Goal: Task Accomplishment & Management: Manage account settings

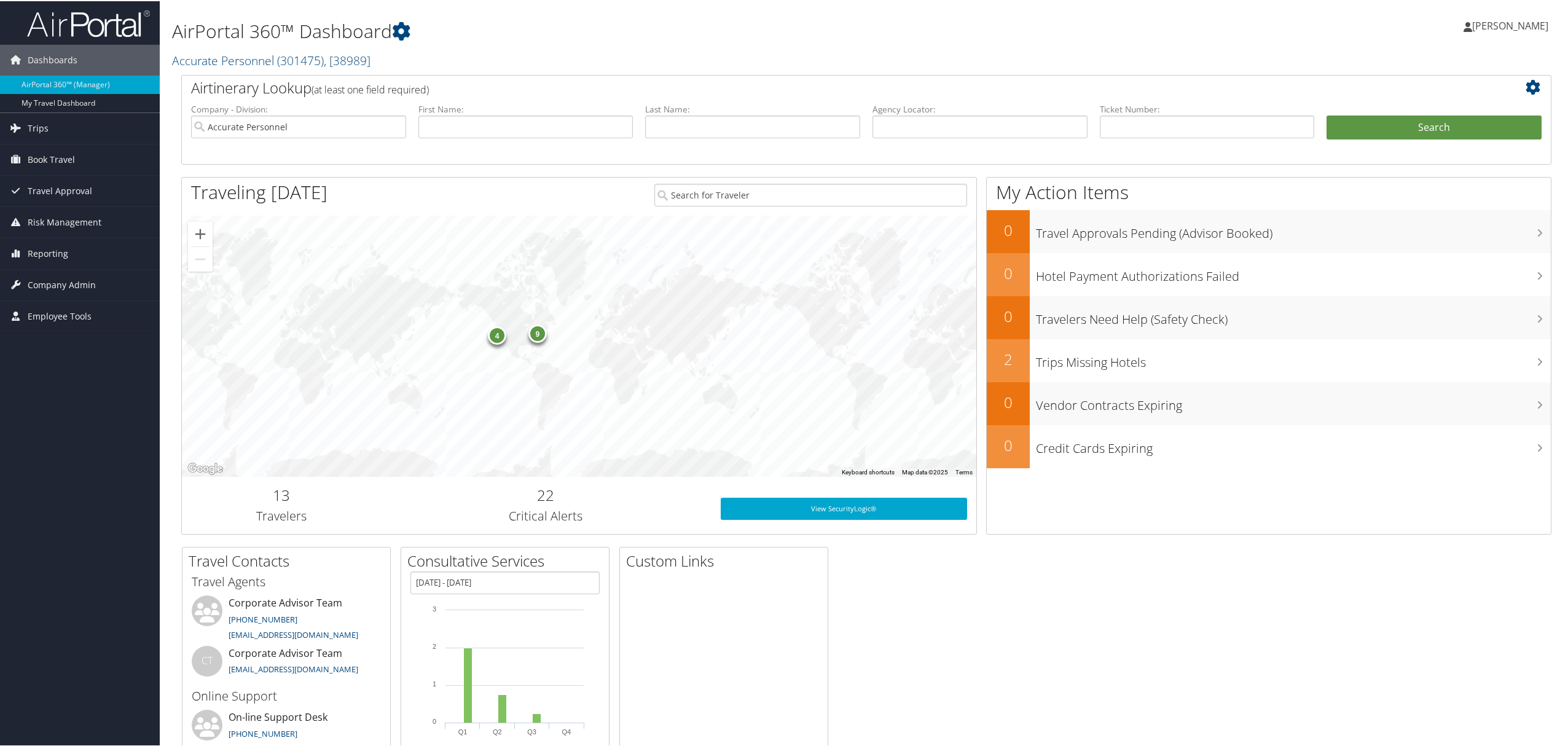
click at [1490, 18] on span "[PERSON_NAME]" at bounding box center [1510, 24] width 76 height 14
click at [1453, 102] on link "View Travel Profile" at bounding box center [1478, 109] width 137 height 21
